Goal: Go to known website: Access a specific website the user already knows

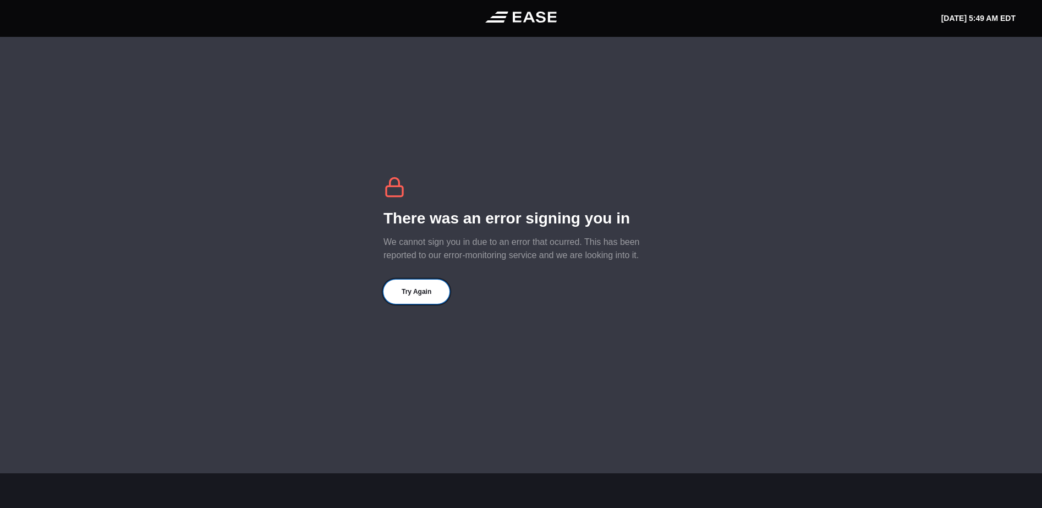
click at [409, 291] on button "Try Again" at bounding box center [417, 292] width 66 height 24
